Goal: Task Accomplishment & Management: Complete application form

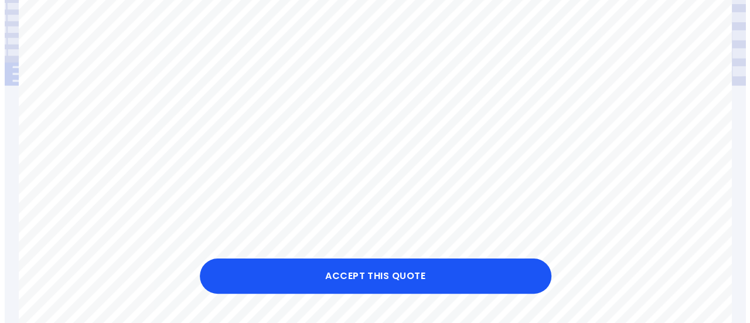
scroll to position [145, 0]
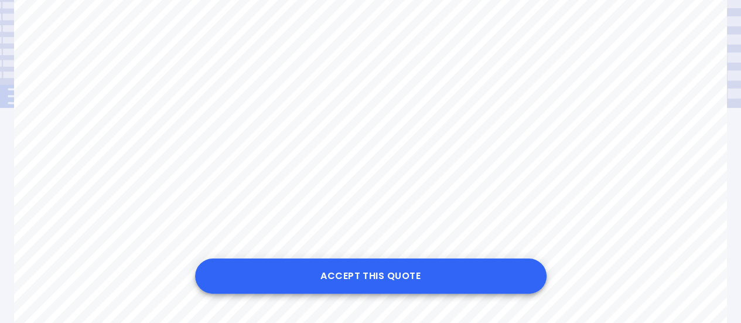
click at [352, 272] on button "Accept this Quote" at bounding box center [371, 275] width 352 height 35
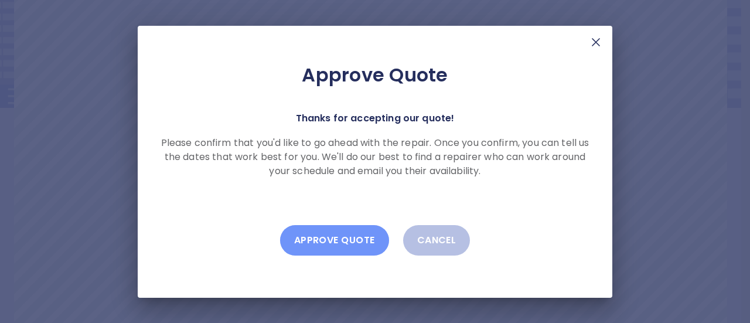
click at [362, 240] on button "Approve Quote" at bounding box center [334, 240] width 109 height 30
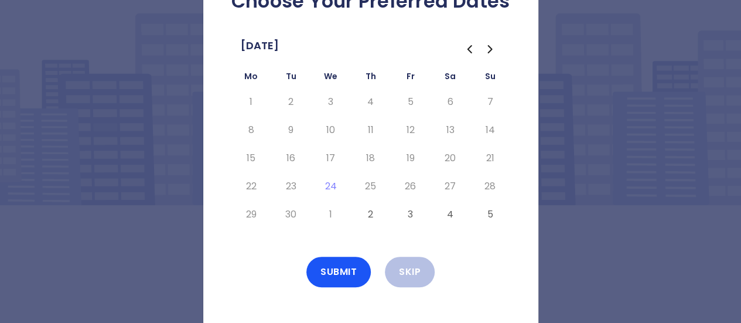
scroll to position [49, 0]
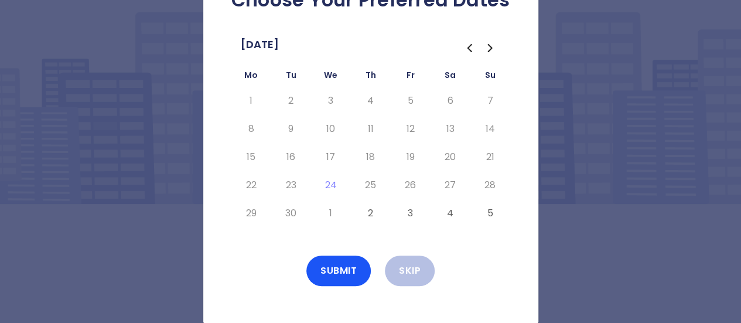
click at [492, 51] on icon "Go to the Next Month" at bounding box center [490, 48] width 14 height 14
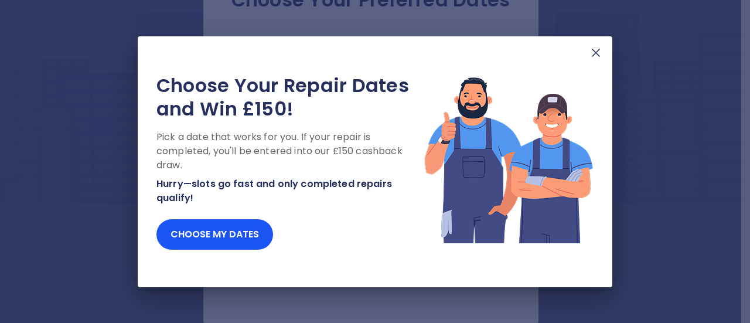
click at [593, 55] on img at bounding box center [596, 53] width 14 height 14
click at [598, 59] on img at bounding box center [596, 53] width 14 height 14
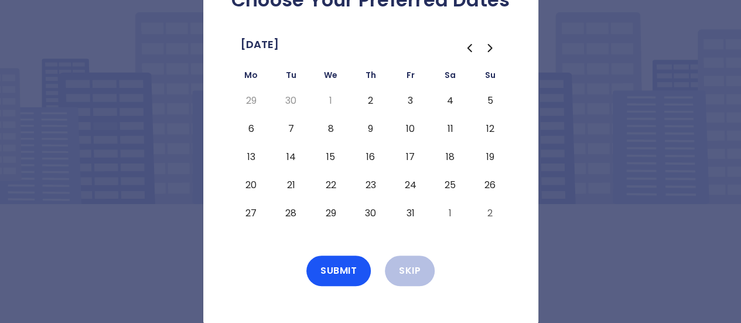
click at [291, 127] on button "7" at bounding box center [291, 129] width 21 height 19
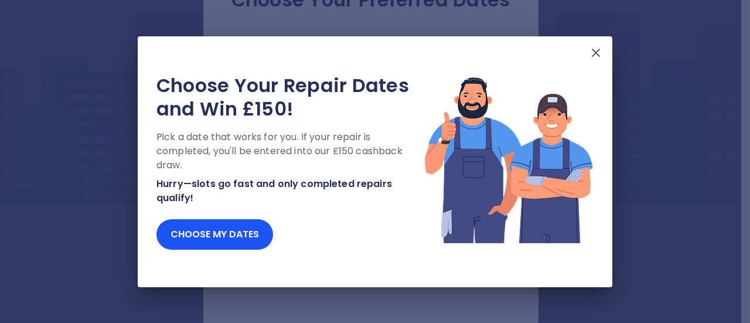
click at [592, 53] on img at bounding box center [596, 53] width 14 height 14
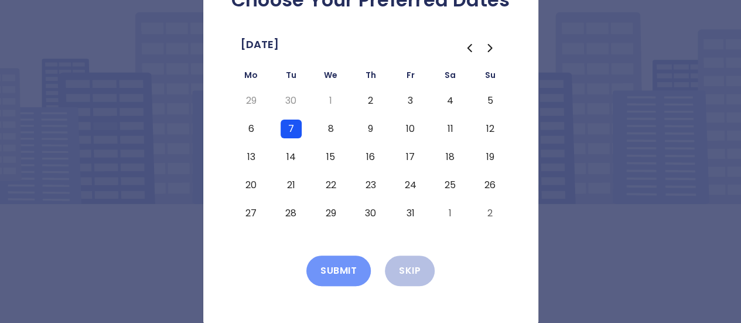
click at [345, 273] on button "Submit" at bounding box center [338, 270] width 64 height 30
